Goal: Task Accomplishment & Management: Use online tool/utility

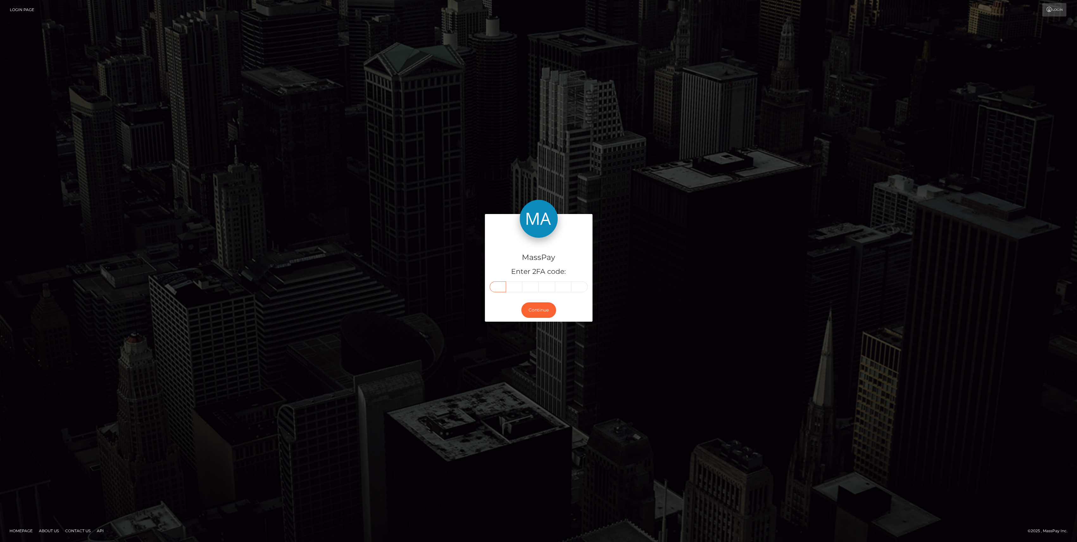
paste input "6"
type input "6"
type input "7"
type input "3"
type input "7"
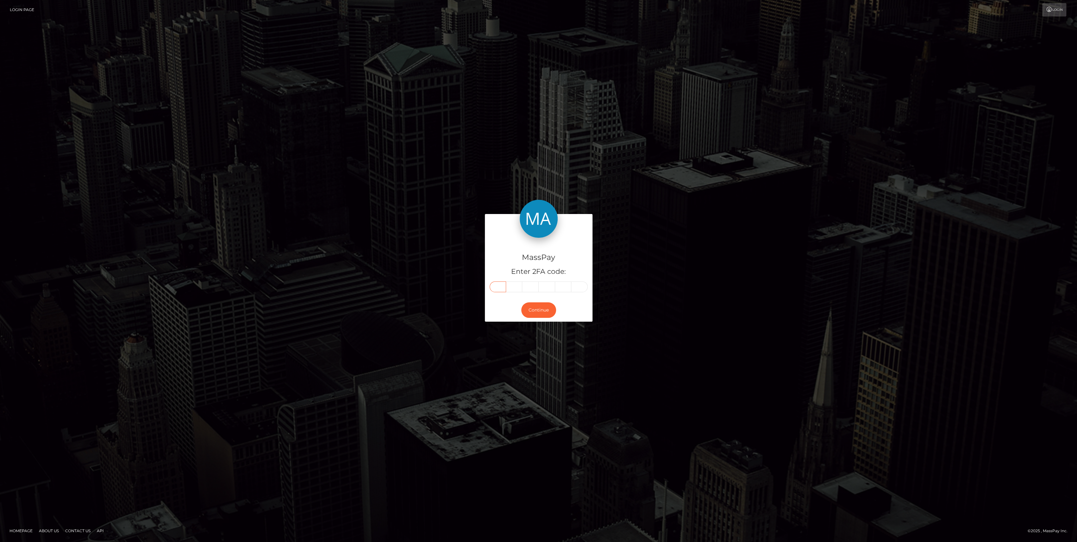
type input "0"
type input "2"
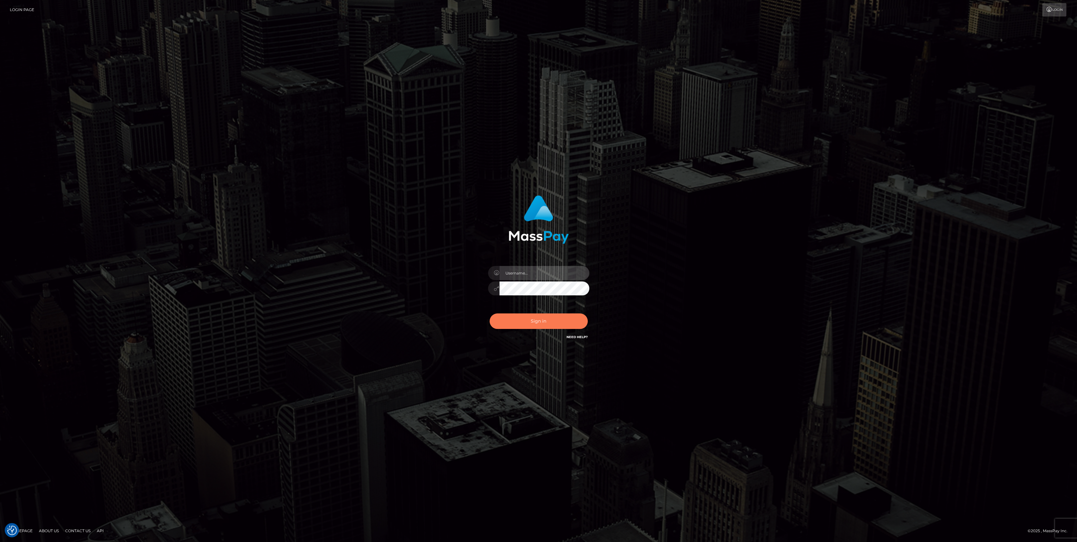
type input "bengreen"
click at [535, 318] on button "Sign in" at bounding box center [539, 321] width 98 height 16
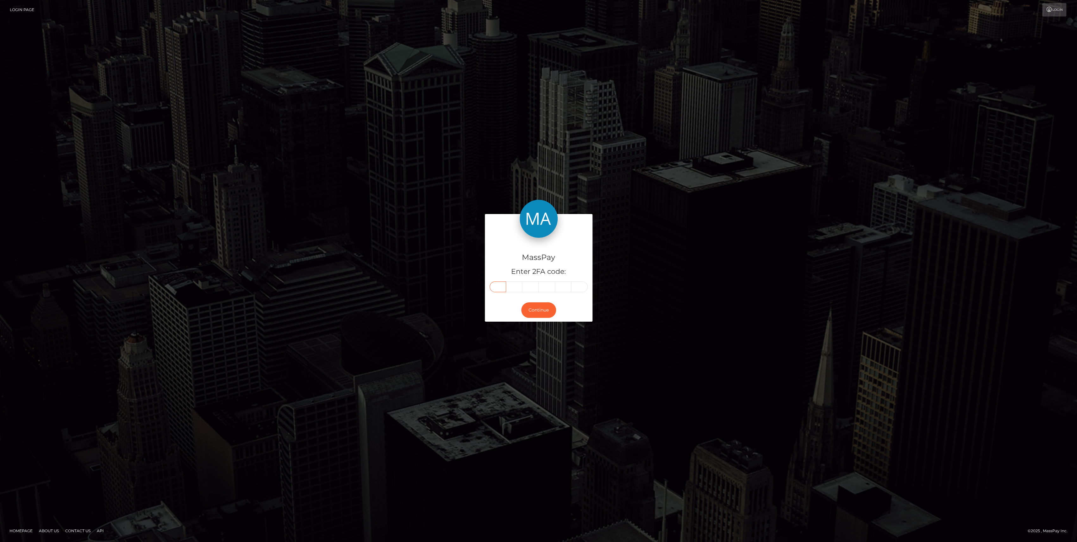
paste input "3"
type input "3"
type input "7"
type input "6"
type input "9"
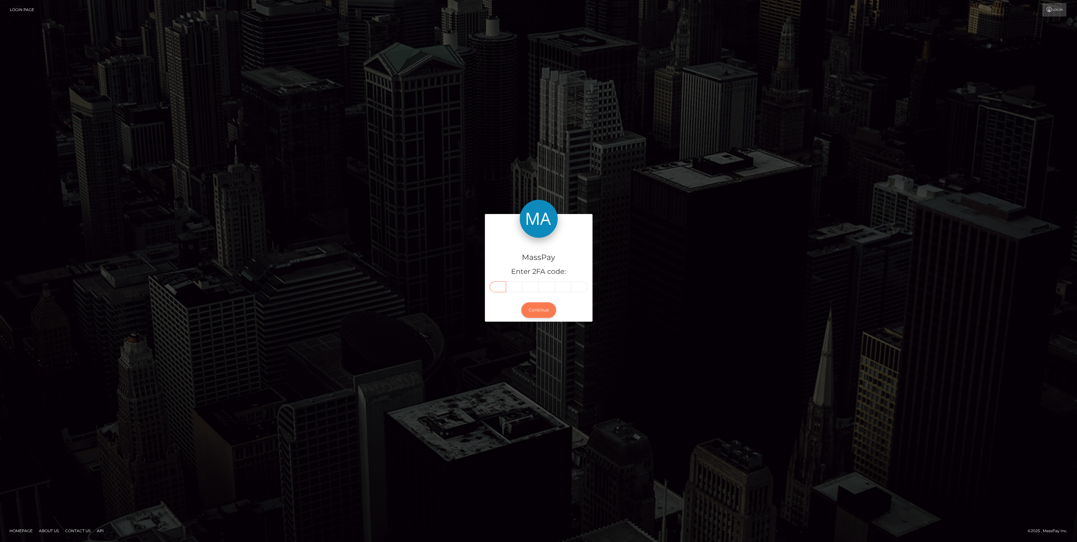
type input "2"
type input "5"
click at [534, 305] on button "Continue" at bounding box center [538, 310] width 35 height 16
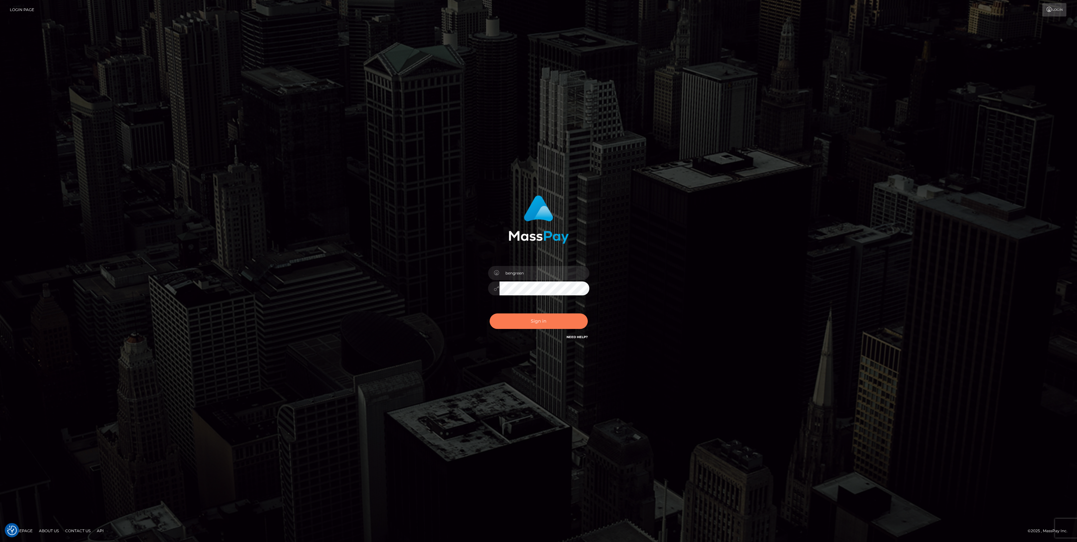
click at [520, 313] on div "Sign in Need Help?" at bounding box center [538, 324] width 111 height 28
type input "bengreen"
click at [508, 319] on button "Sign in" at bounding box center [539, 321] width 98 height 16
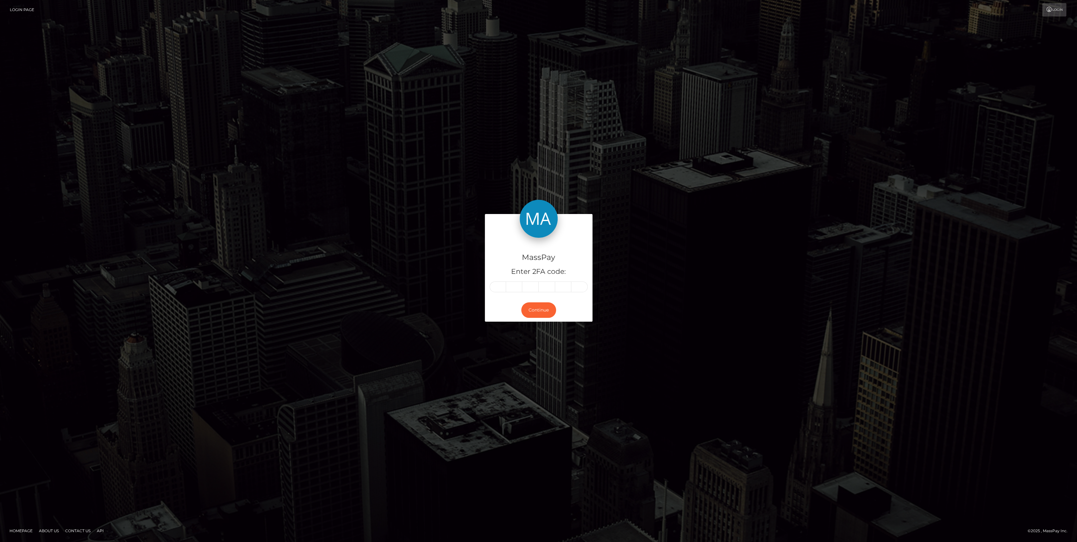
type input "5"
type input "8"
type input "7"
type input "4"
type input "0"
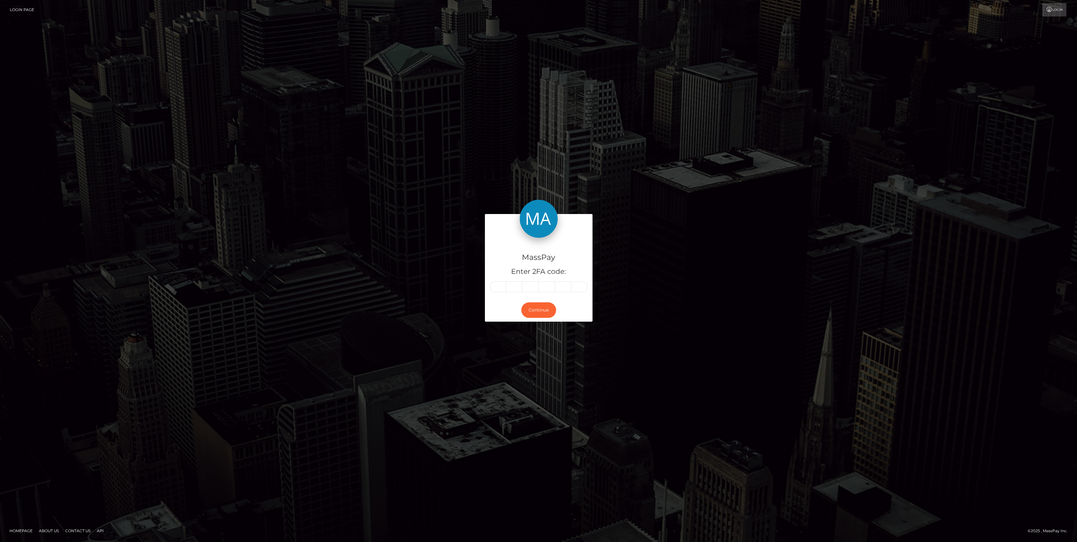
type input "7"
click at [539, 314] on button "Continue" at bounding box center [538, 310] width 35 height 16
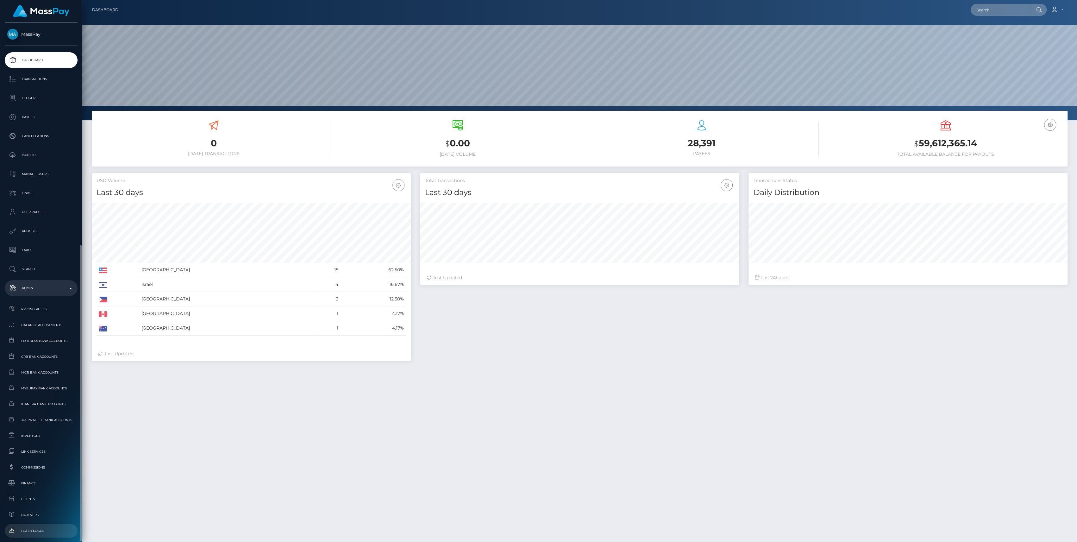
scroll to position [112, 319]
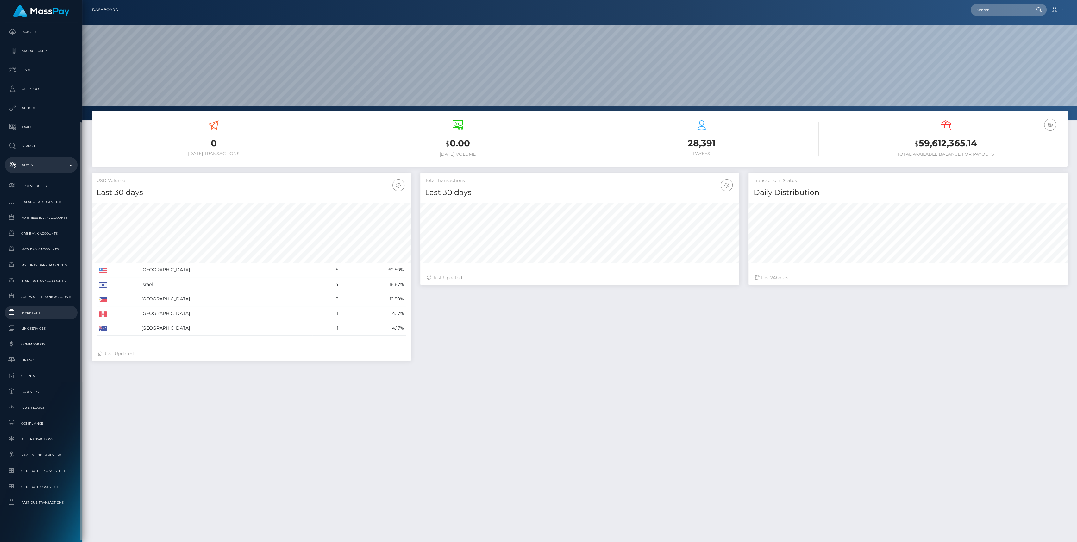
click at [48, 311] on span "Inventory" at bounding box center [41, 312] width 68 height 7
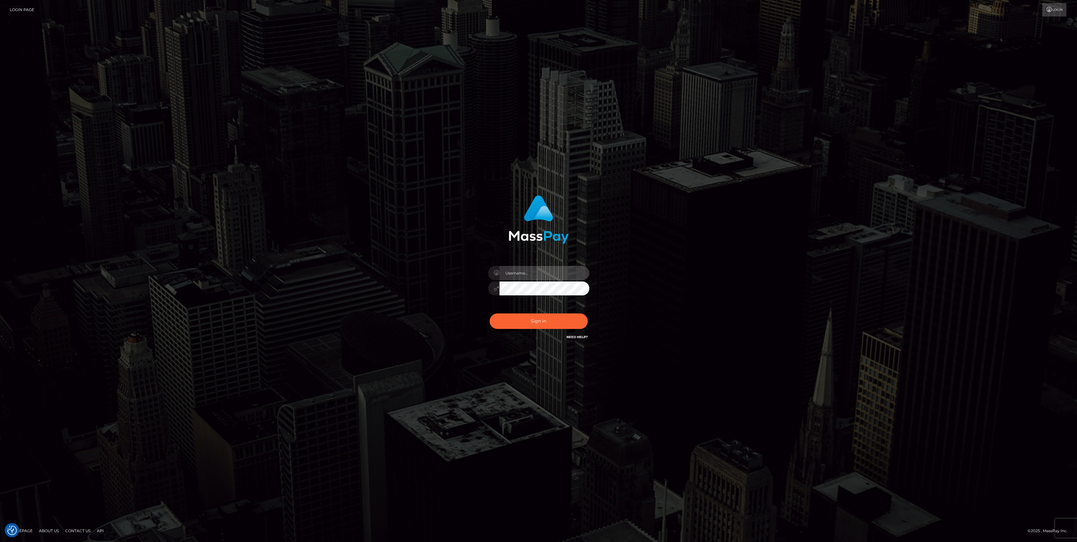
type input "bengreen"
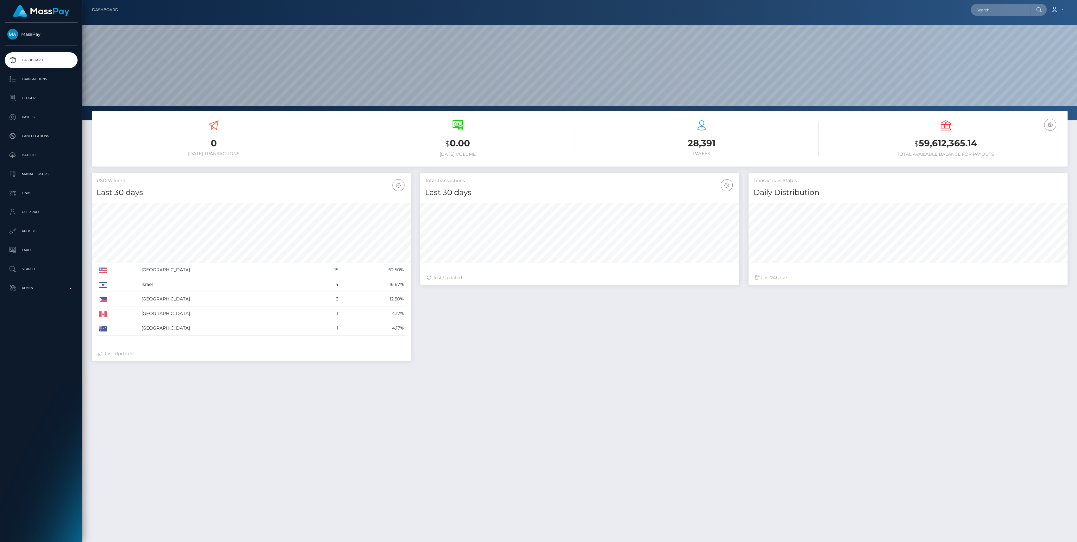
scroll to position [112, 319]
click at [67, 281] on link "Admin" at bounding box center [41, 288] width 73 height 16
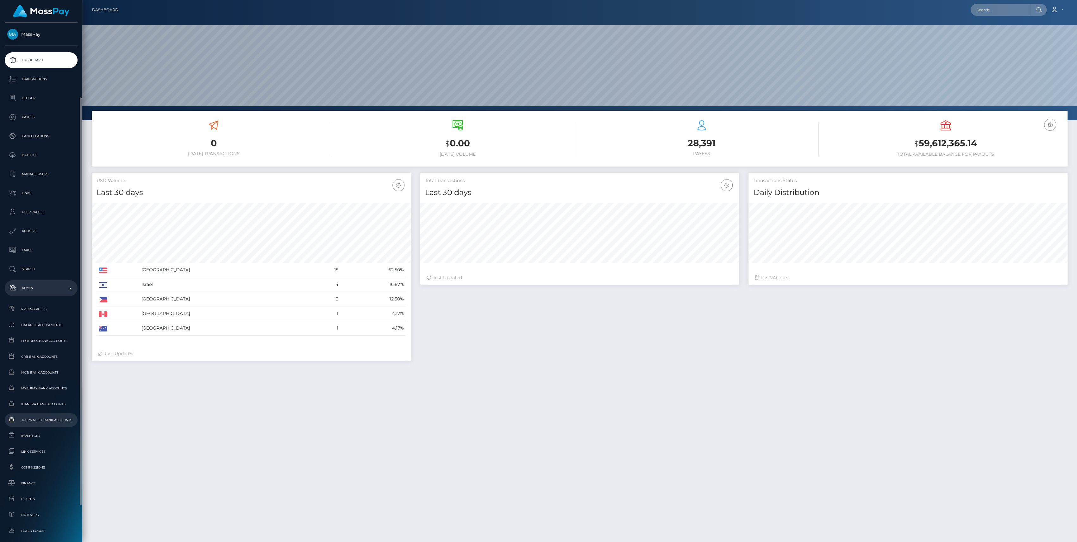
scroll to position [42, 0]
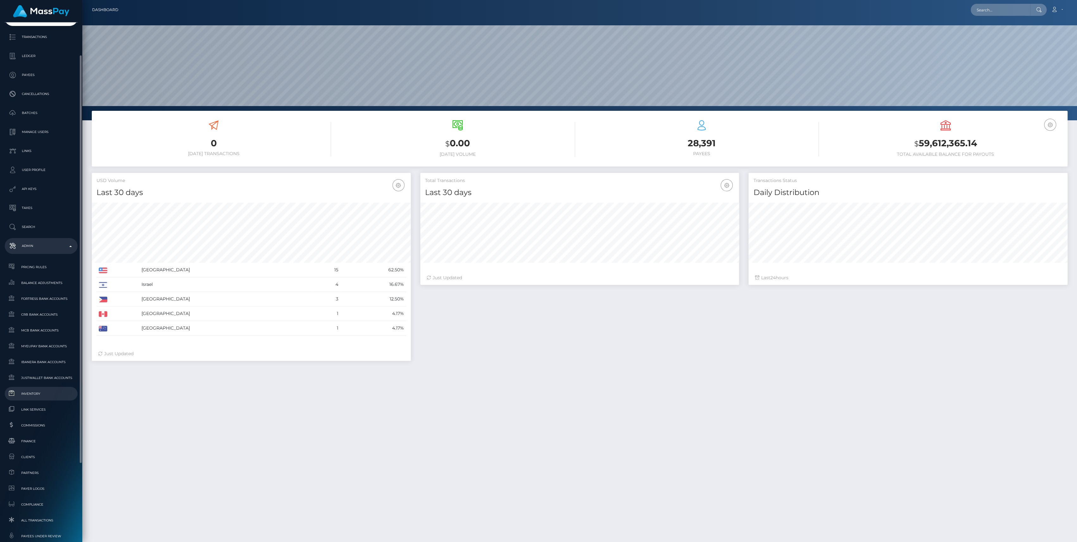
click at [35, 394] on span "Inventory" at bounding box center [41, 393] width 68 height 7
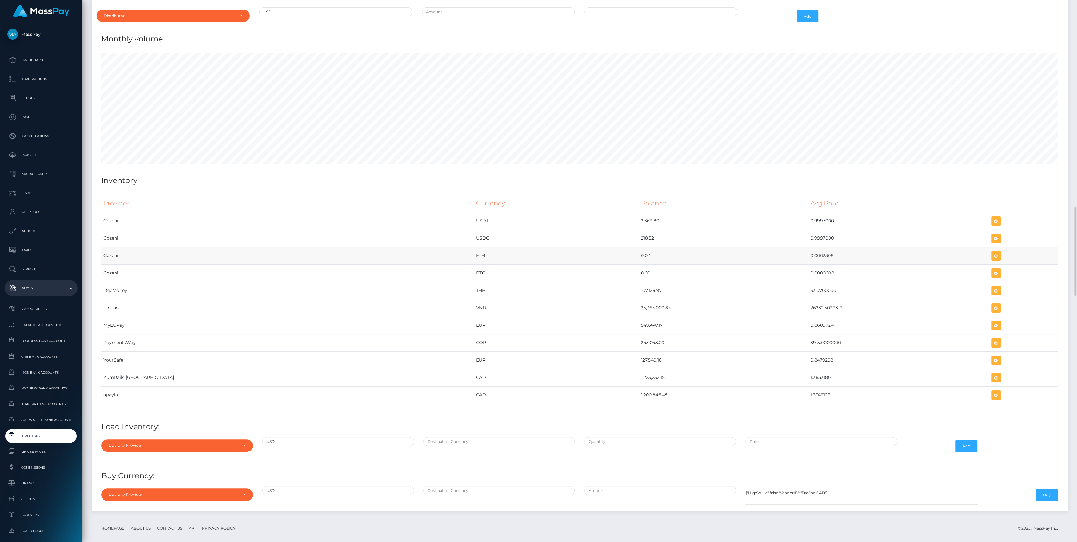
scroll to position [2547, 0]
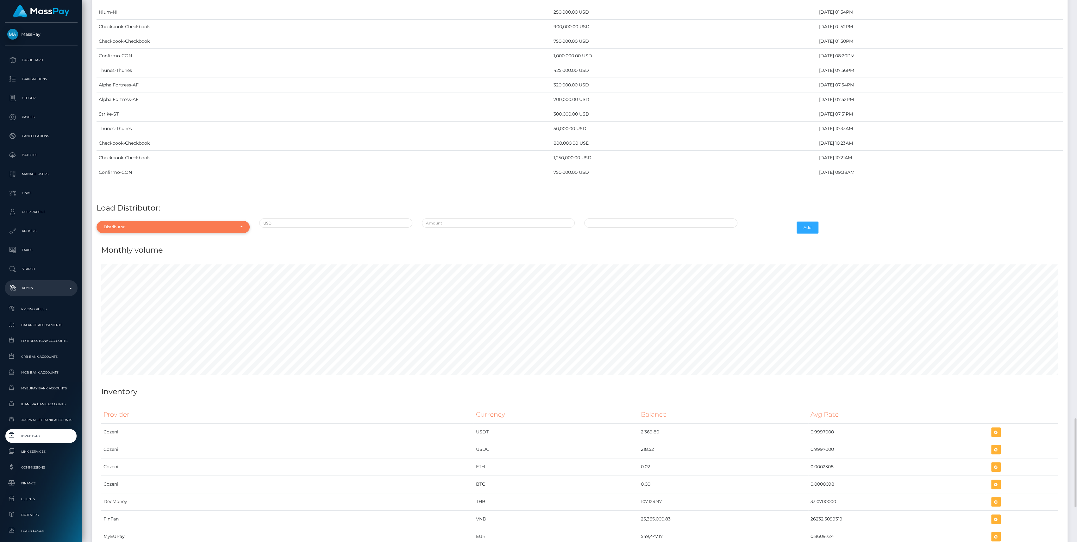
click at [112, 221] on div "Distributor" at bounding box center [173, 227] width 153 height 12
click at [116, 238] on input "Search" at bounding box center [173, 242] width 148 height 9
type input "chec"
click at [127, 250] on link "Checkbook" at bounding box center [173, 256] width 153 height 12
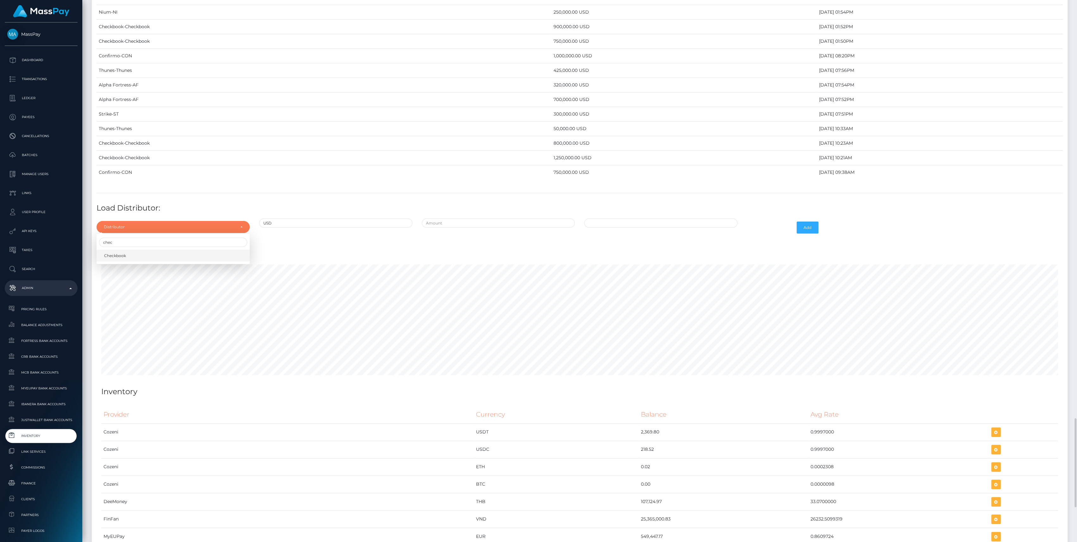
select select "7"
click at [537, 221] on div at bounding box center [498, 227] width 163 height 18
click at [536, 218] on input "text" at bounding box center [498, 222] width 153 height 9
type input "$925,000.0000000"
type input "09/17/2025 10:09 AM"
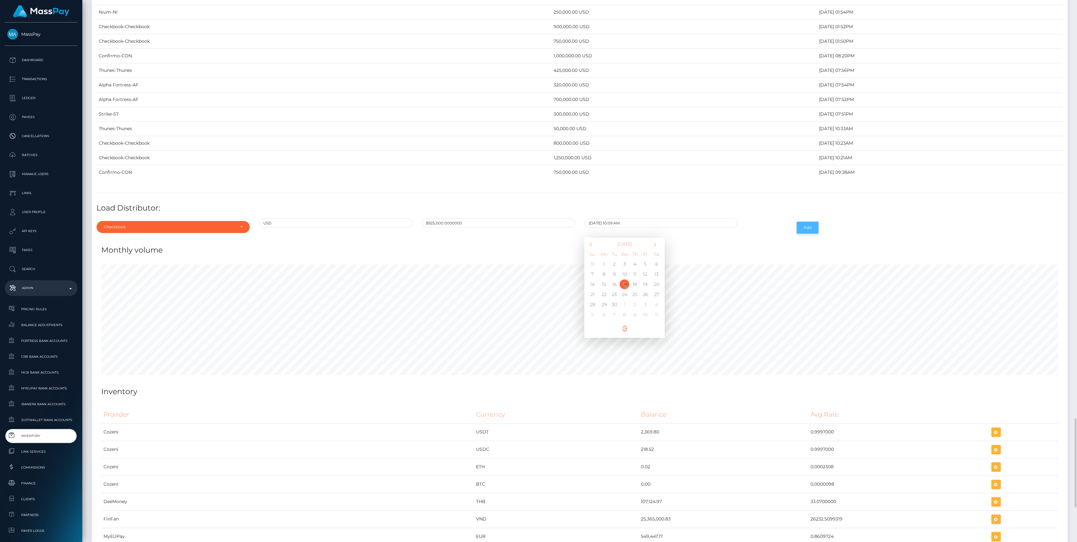
click at [813, 222] on button "Add" at bounding box center [808, 228] width 22 height 12
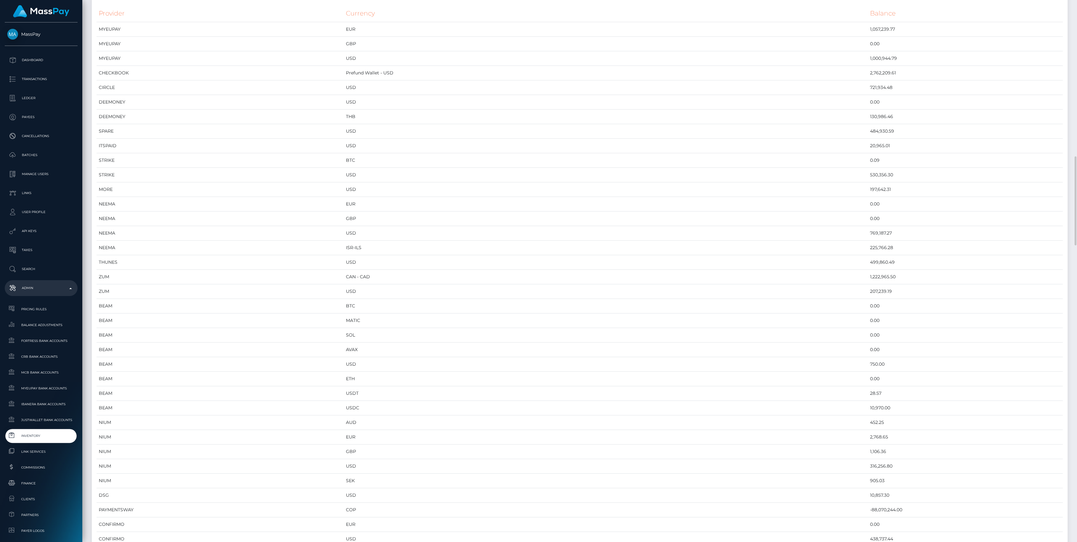
scroll to position [0, 0]
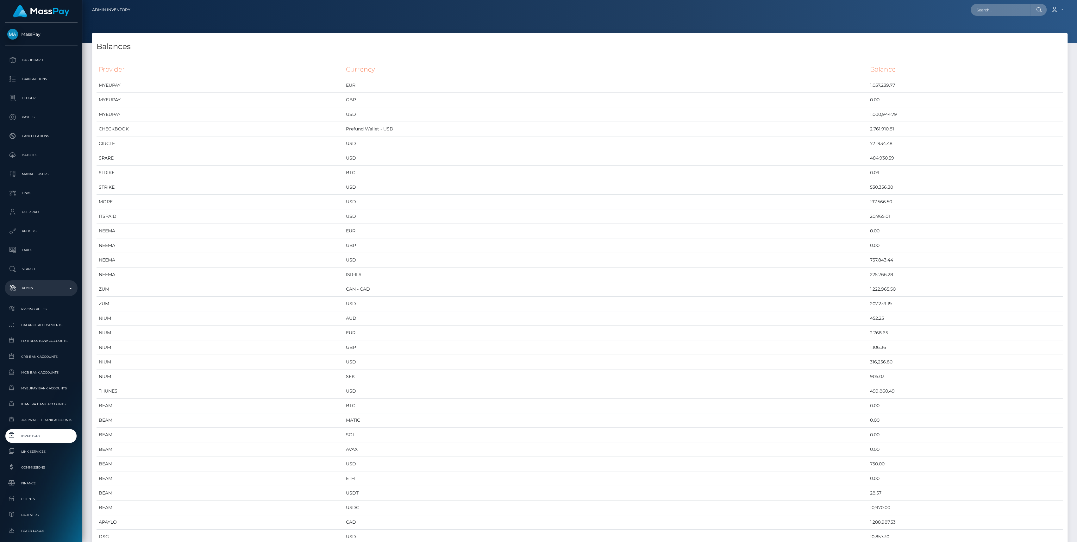
scroll to position [3244, 976]
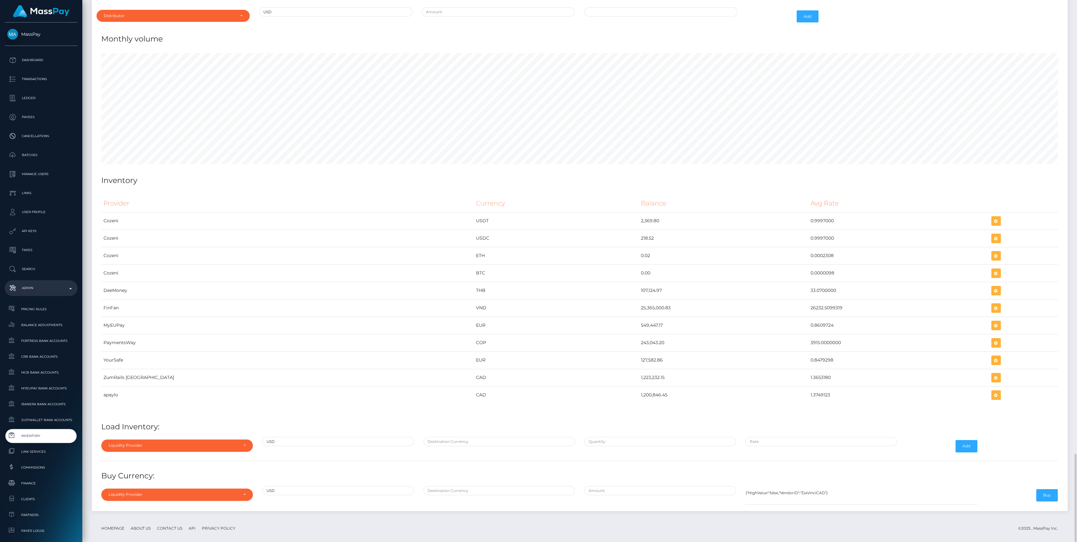
scroll to position [3244, 976]
click at [36, 63] on p "Dashboard" at bounding box center [41, 59] width 68 height 9
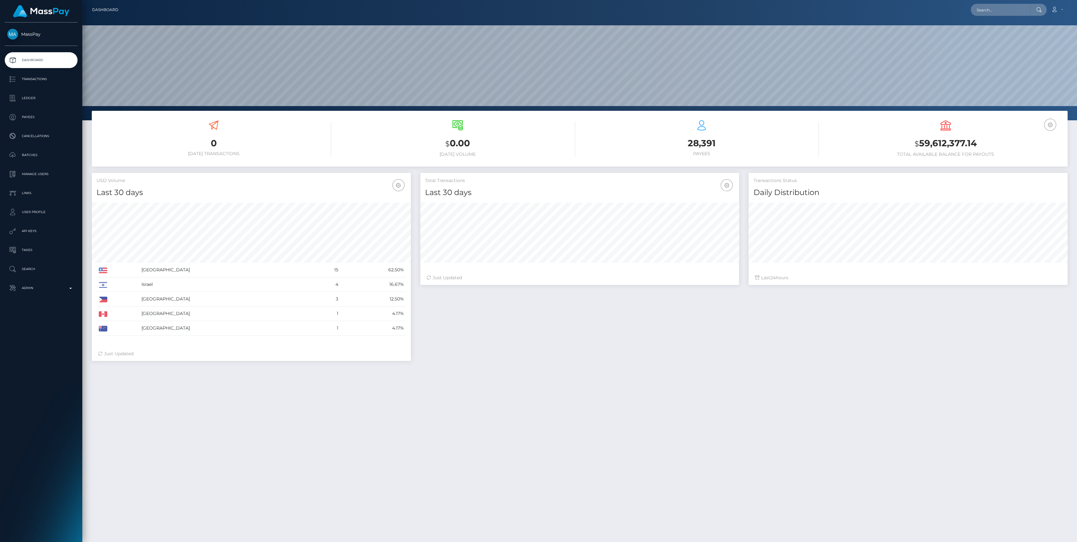
scroll to position [112, 319]
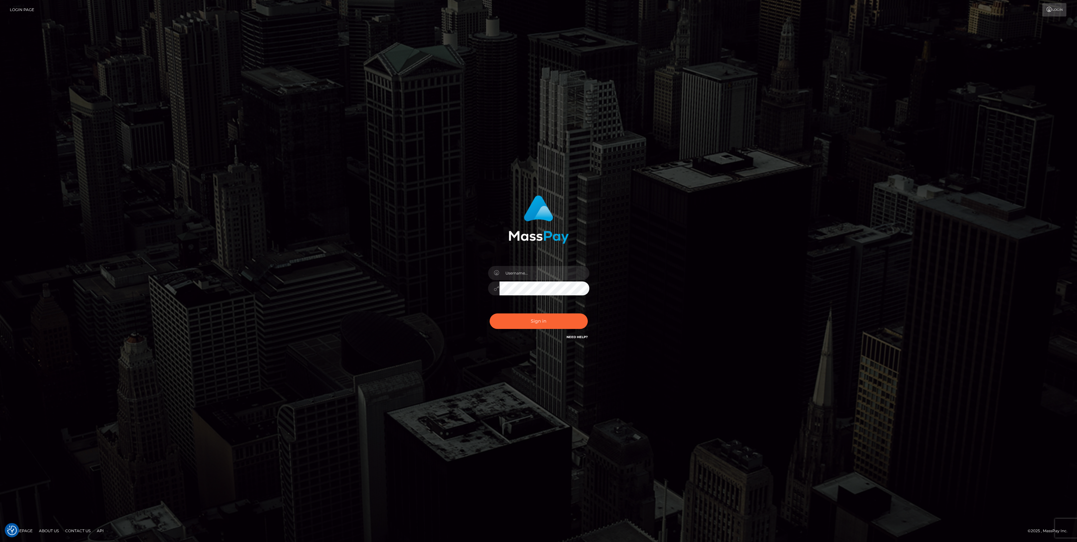
type input "bengreen"
